Goal: Transaction & Acquisition: Purchase product/service

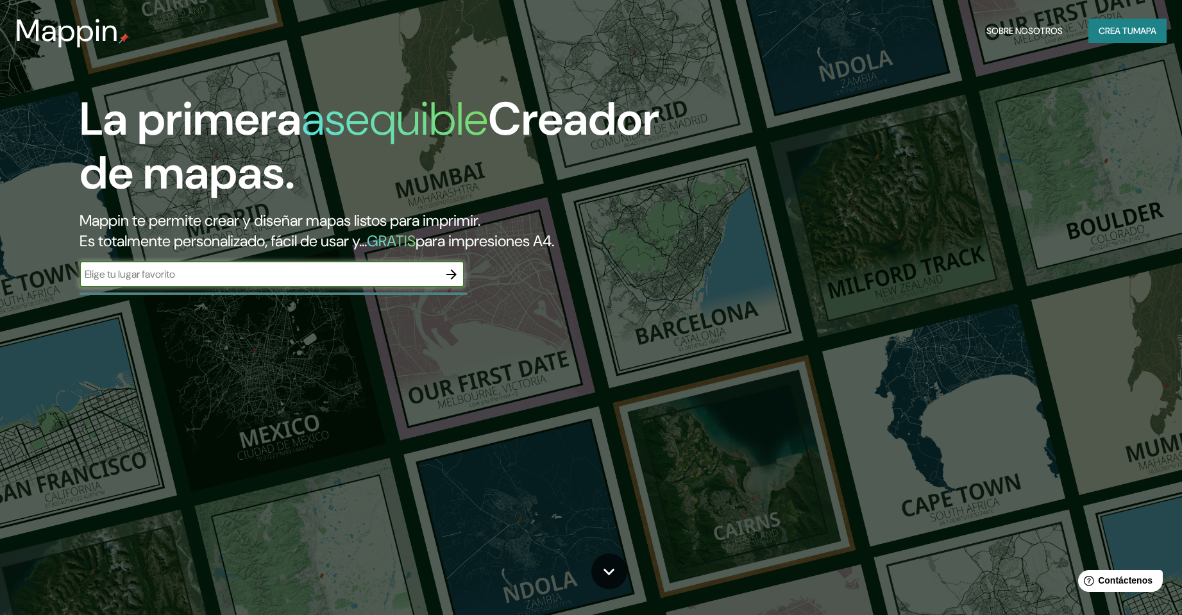
click at [250, 281] on input "text" at bounding box center [259, 274] width 359 height 15
click at [326, 279] on input "bahia blanca" at bounding box center [259, 274] width 359 height 15
type input "[GEOGRAPHIC_DATA], [GEOGRAPHIC_DATA]"
click at [452, 274] on icon "button" at bounding box center [451, 274] width 10 height 10
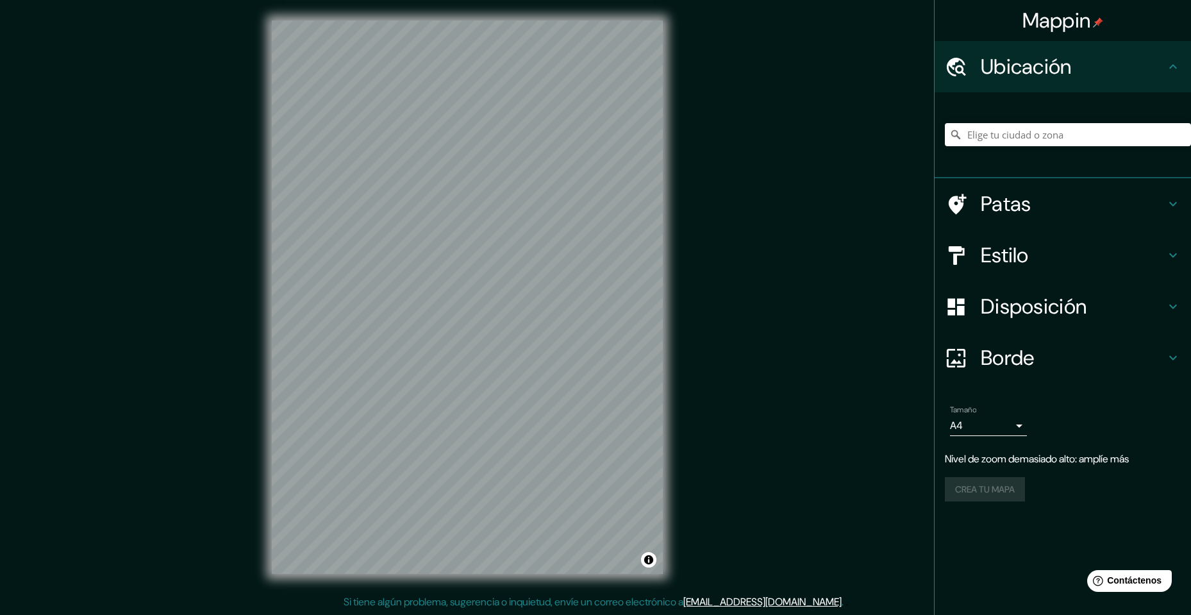
click at [667, 225] on div "© Mapbox © OpenStreetMap Improve this map" at bounding box center [467, 297] width 432 height 594
click at [1021, 246] on font "Estilo" at bounding box center [1005, 255] width 48 height 27
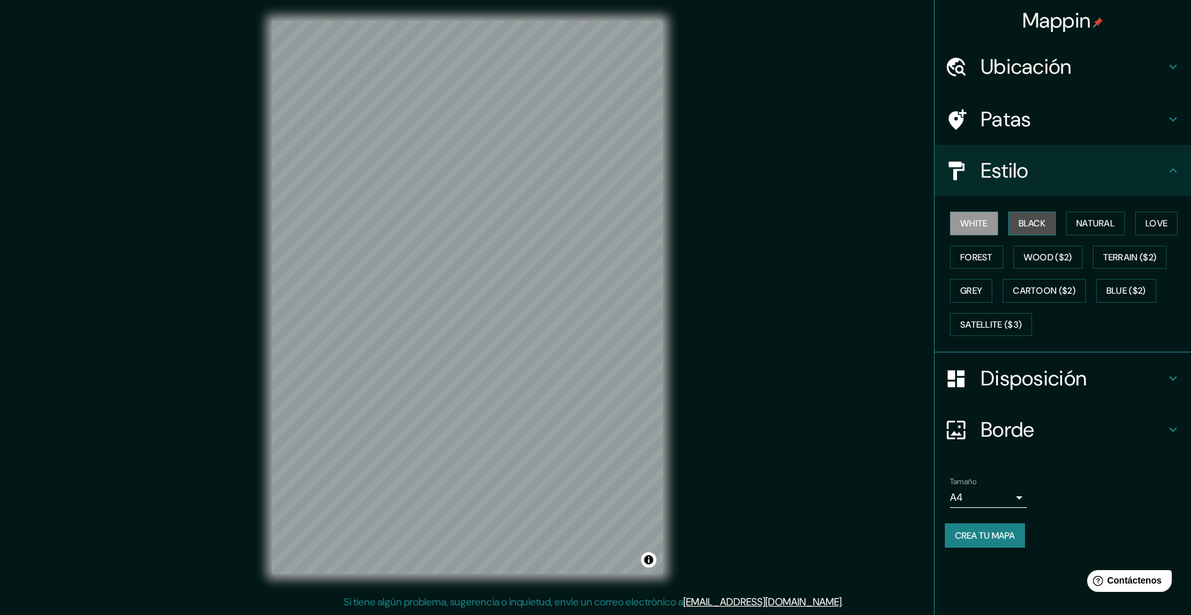
click at [1041, 230] on button "Black" at bounding box center [1033, 224] width 48 height 24
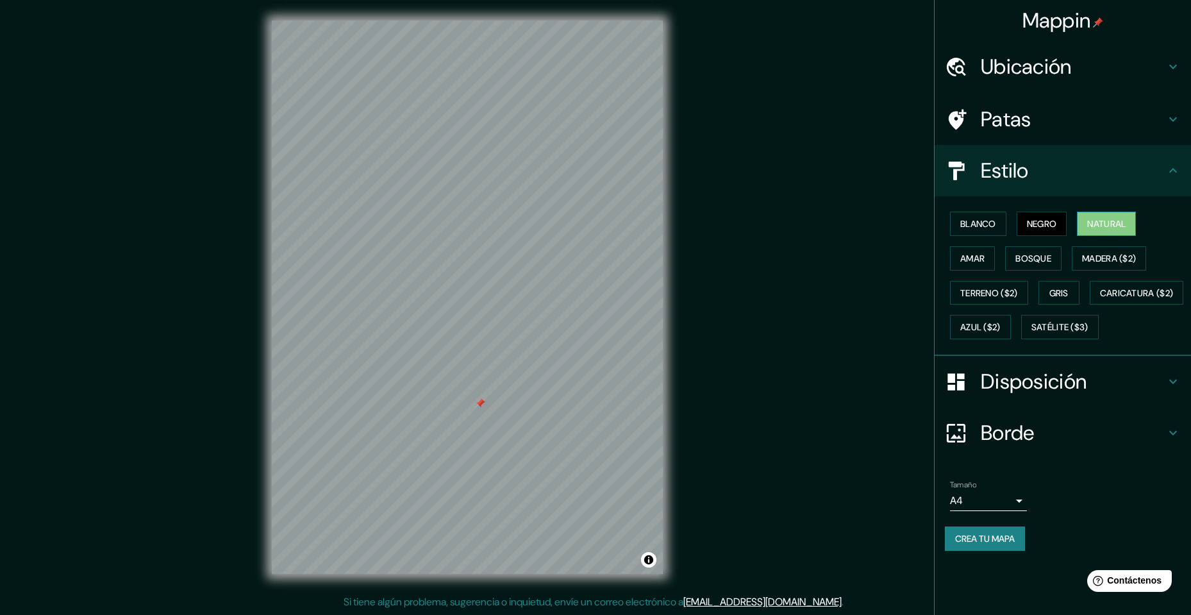
click at [1096, 219] on font "Natural" at bounding box center [1106, 224] width 38 height 12
click at [467, 409] on div at bounding box center [467, 411] width 10 height 10
click at [1062, 289] on font "Gris" at bounding box center [1059, 293] width 19 height 12
click at [980, 260] on font "Amar" at bounding box center [972, 259] width 24 height 12
click at [1023, 257] on font "Bosque" at bounding box center [1034, 259] width 36 height 12
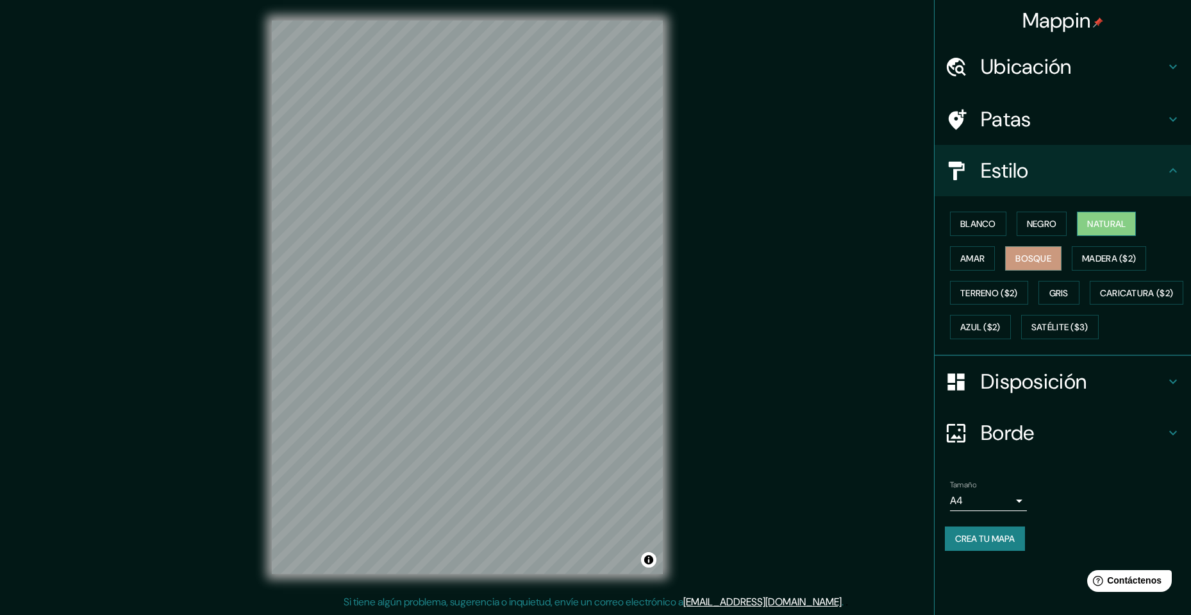
click at [1108, 217] on font "Natural" at bounding box center [1106, 223] width 38 height 17
click at [989, 219] on font "Blanco" at bounding box center [978, 224] width 36 height 12
click at [1093, 219] on font "Natural" at bounding box center [1106, 224] width 38 height 12
click at [1092, 446] on h4 "Borde" at bounding box center [1073, 433] width 185 height 26
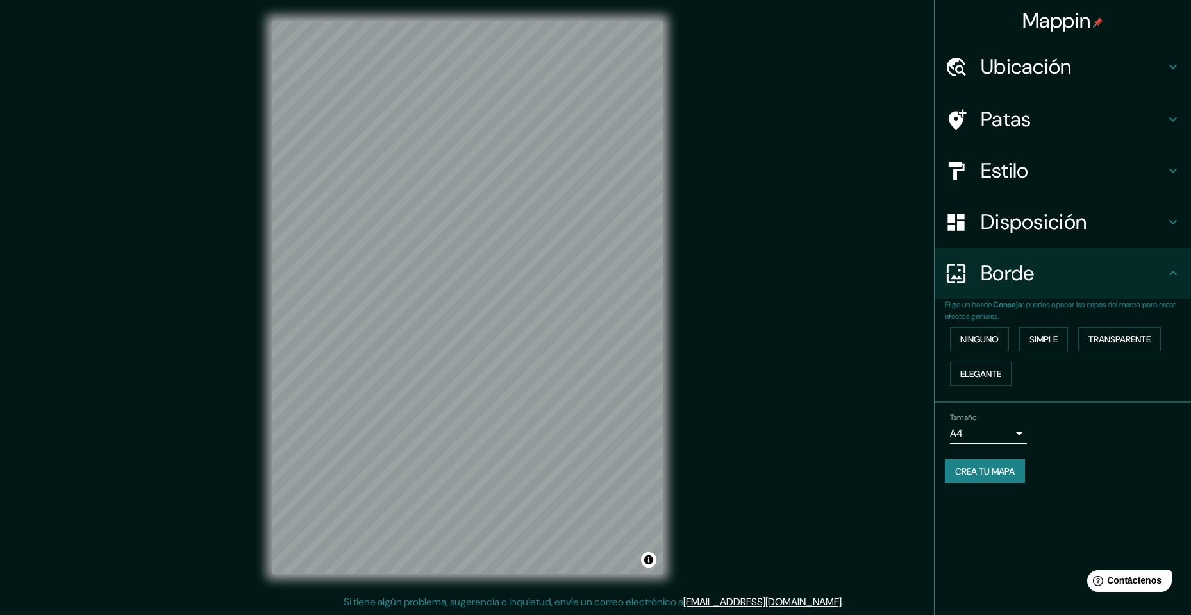
click at [1064, 276] on h4 "Borde" at bounding box center [1073, 273] width 185 height 26
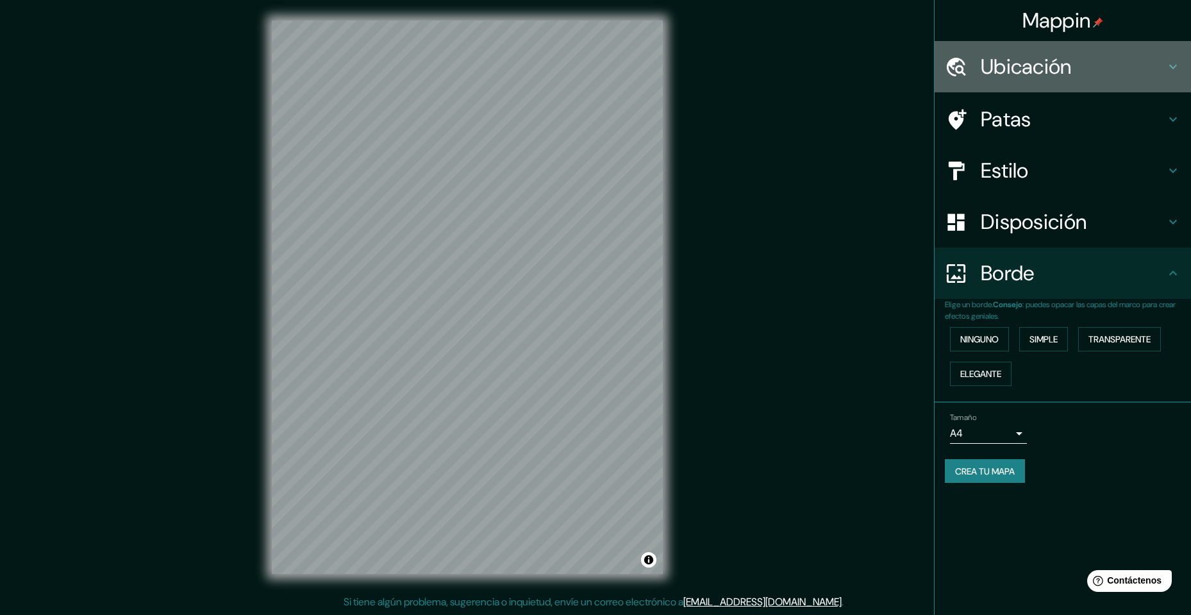
click at [1053, 64] on font "Ubicación" at bounding box center [1026, 66] width 91 height 27
